Goal: Task Accomplishment & Management: Use online tool/utility

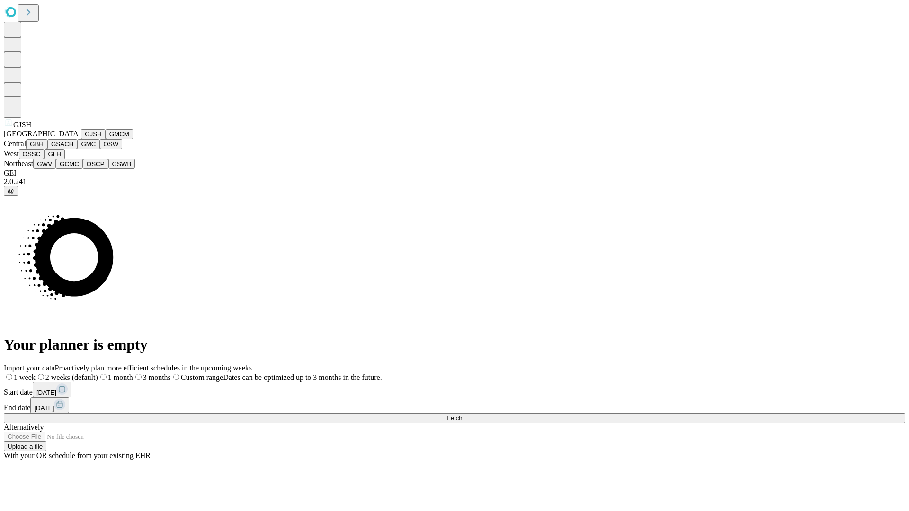
click at [81, 139] on button "GJSH" at bounding box center [93, 134] width 25 height 10
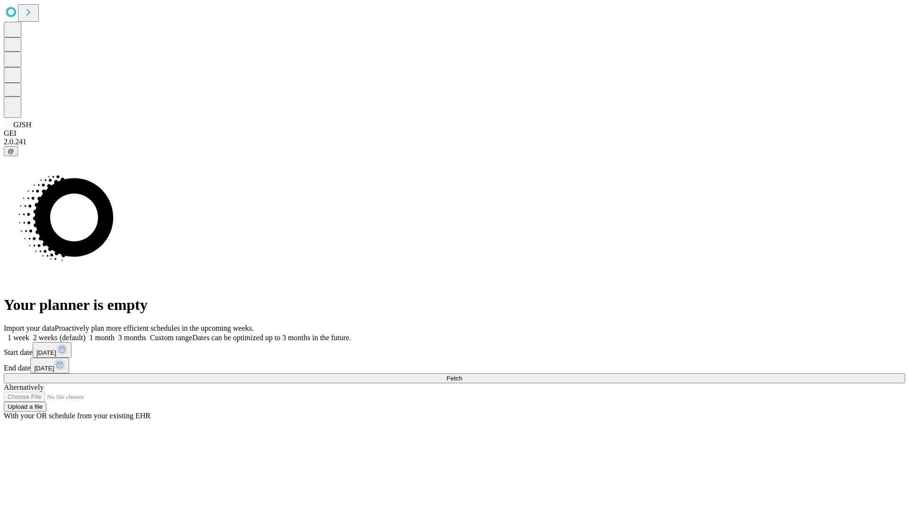
click at [86, 334] on label "2 weeks (default)" at bounding box center [57, 338] width 56 height 8
click at [462, 375] on span "Fetch" at bounding box center [454, 378] width 16 height 7
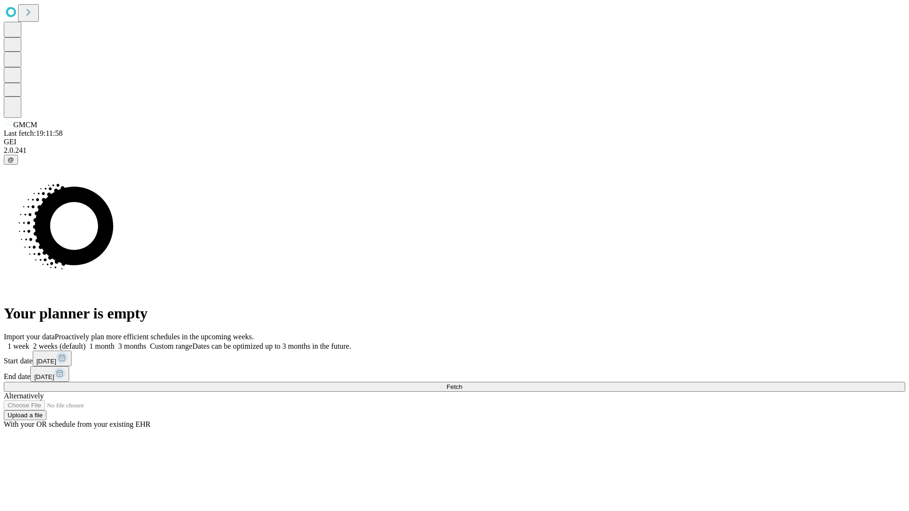
click at [86, 342] on label "2 weeks (default)" at bounding box center [57, 346] width 56 height 8
click at [462, 384] on span "Fetch" at bounding box center [454, 387] width 16 height 7
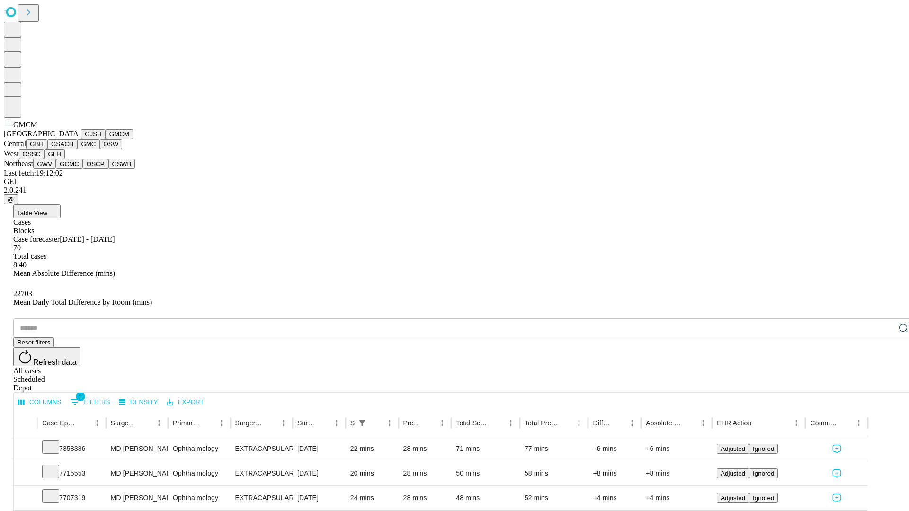
click at [47, 149] on button "GBH" at bounding box center [36, 144] width 21 height 10
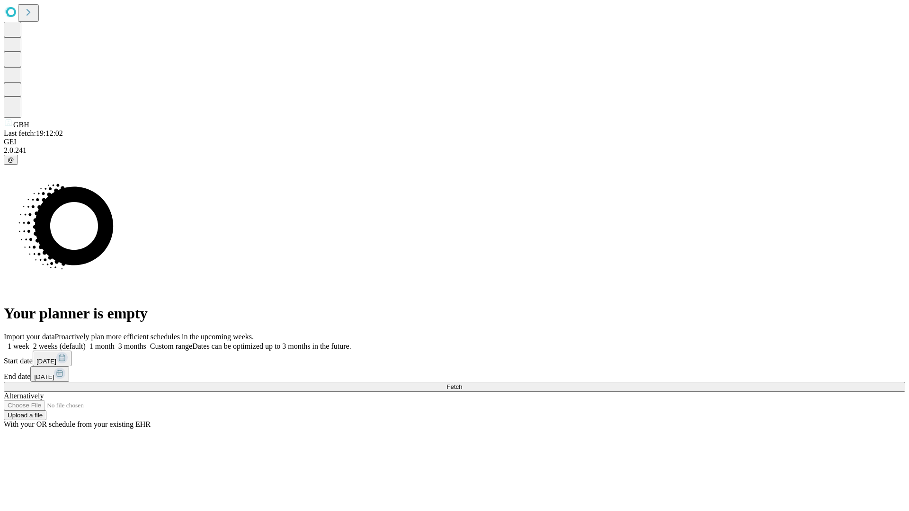
click at [86, 342] on label "2 weeks (default)" at bounding box center [57, 346] width 56 height 8
click at [462, 384] on span "Fetch" at bounding box center [454, 387] width 16 height 7
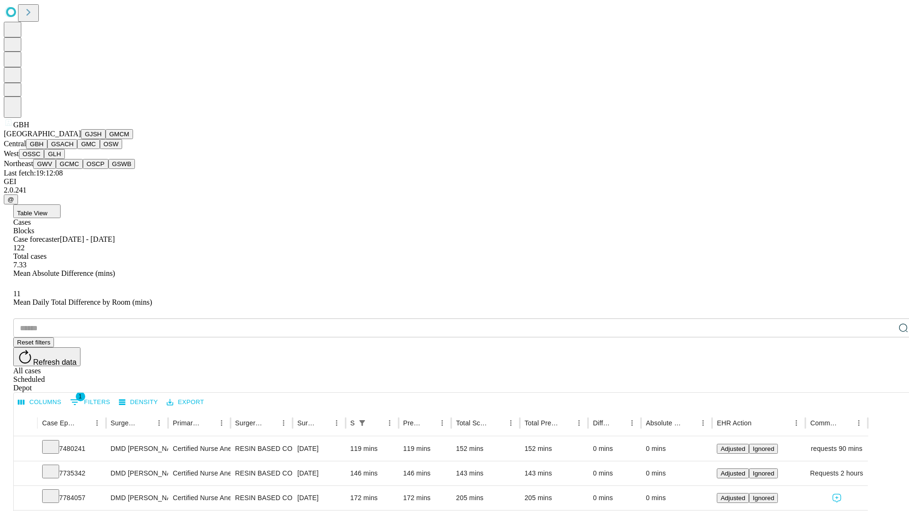
click at [73, 149] on button "GSACH" at bounding box center [62, 144] width 30 height 10
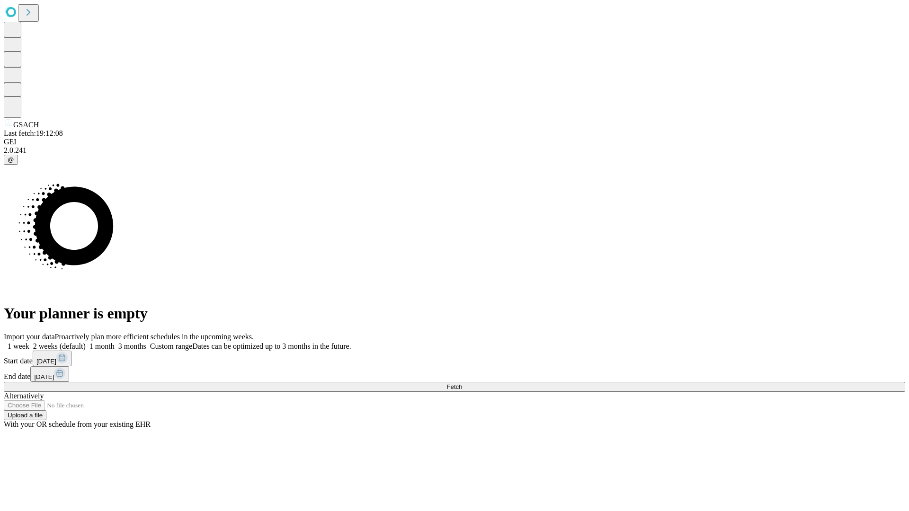
click at [462, 384] on span "Fetch" at bounding box center [454, 387] width 16 height 7
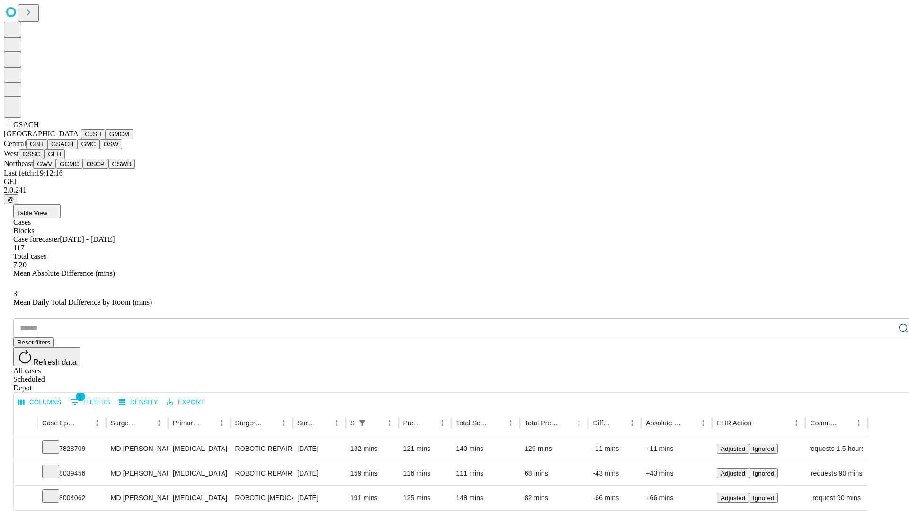
click at [77, 149] on button "GMC" at bounding box center [88, 144] width 22 height 10
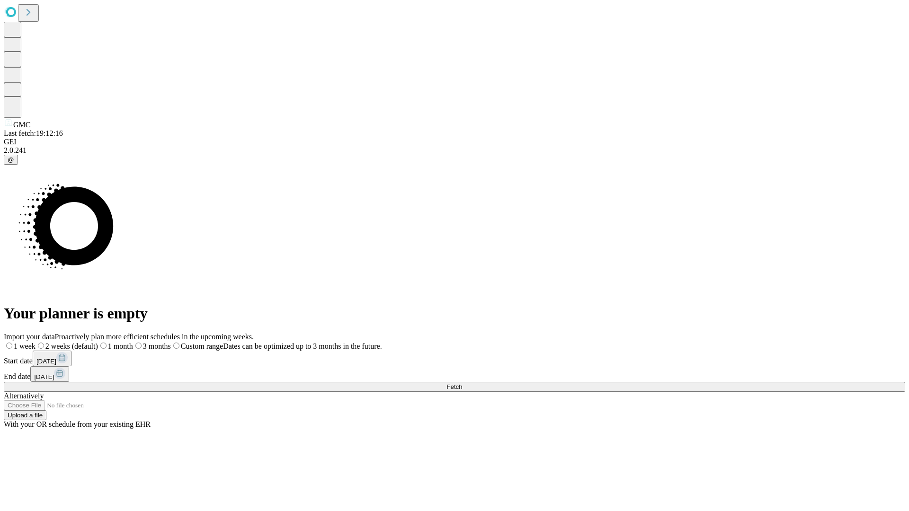
click at [98, 342] on label "2 weeks (default)" at bounding box center [67, 346] width 62 height 8
click at [462, 384] on span "Fetch" at bounding box center [454, 387] width 16 height 7
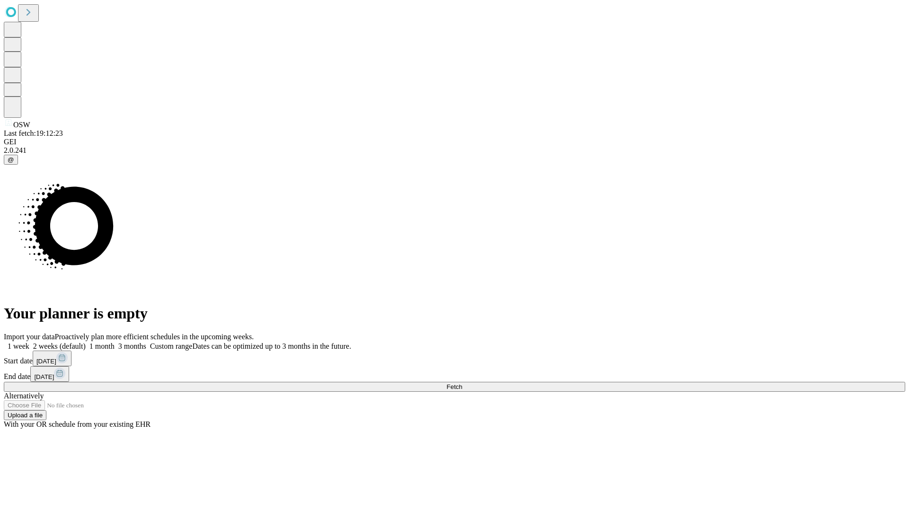
click at [86, 342] on label "2 weeks (default)" at bounding box center [57, 346] width 56 height 8
click at [462, 384] on span "Fetch" at bounding box center [454, 387] width 16 height 7
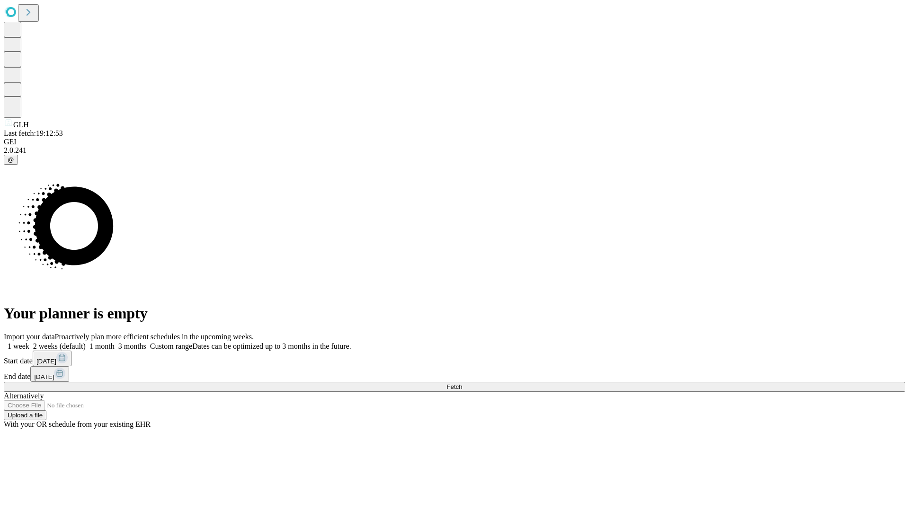
click at [462, 384] on span "Fetch" at bounding box center [454, 387] width 16 height 7
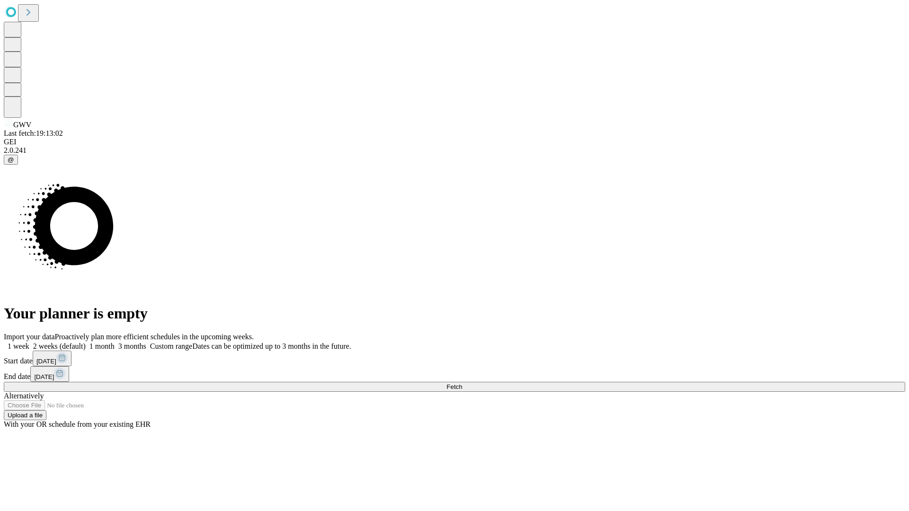
click at [86, 342] on label "2 weeks (default)" at bounding box center [57, 346] width 56 height 8
click at [462, 384] on span "Fetch" at bounding box center [454, 387] width 16 height 7
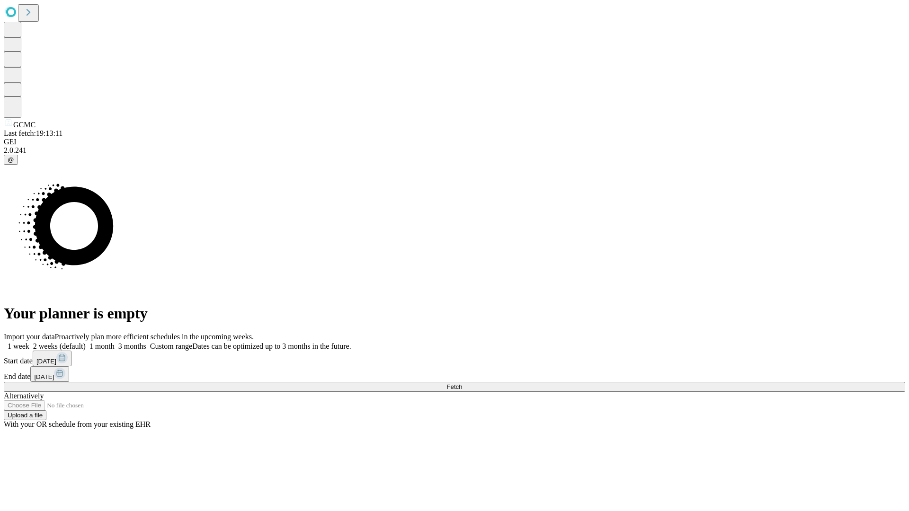
click at [86, 342] on label "2 weeks (default)" at bounding box center [57, 346] width 56 height 8
click at [462, 384] on span "Fetch" at bounding box center [454, 387] width 16 height 7
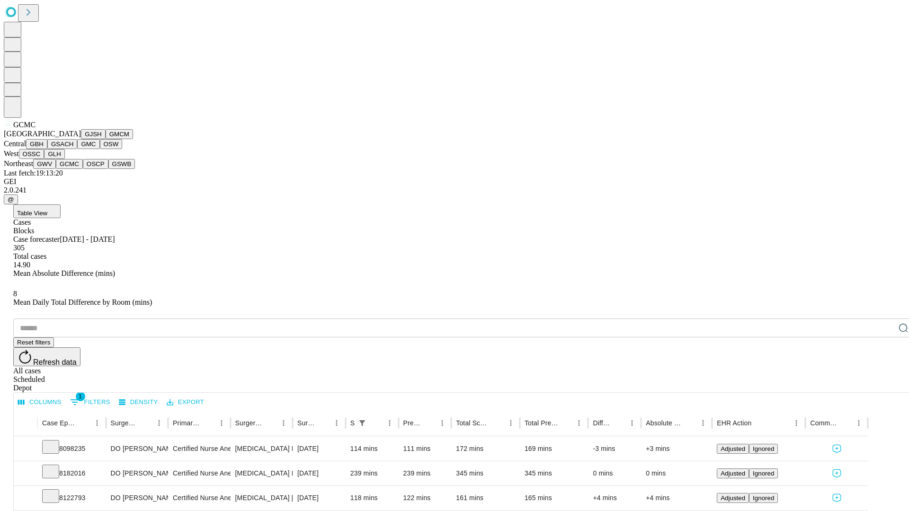
click at [83, 169] on button "OSCP" at bounding box center [96, 164] width 26 height 10
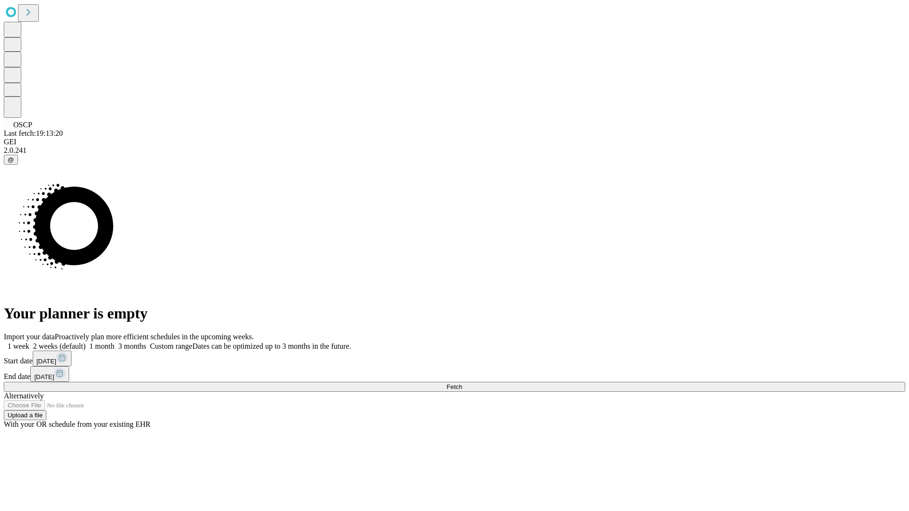
click at [86, 342] on label "2 weeks (default)" at bounding box center [57, 346] width 56 height 8
click at [462, 384] on span "Fetch" at bounding box center [454, 387] width 16 height 7
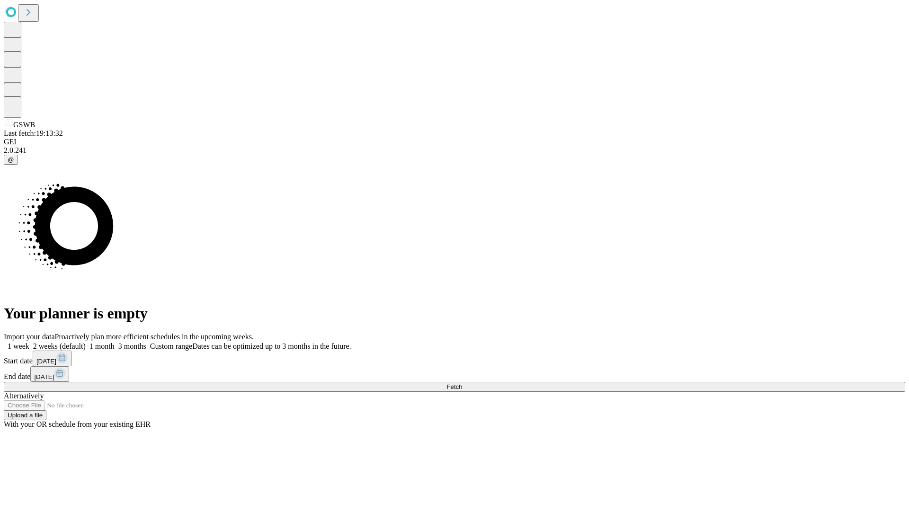
click at [86, 342] on label "2 weeks (default)" at bounding box center [57, 346] width 56 height 8
click at [462, 384] on span "Fetch" at bounding box center [454, 387] width 16 height 7
